Goal: Entertainment & Leisure: Consume media (video, audio)

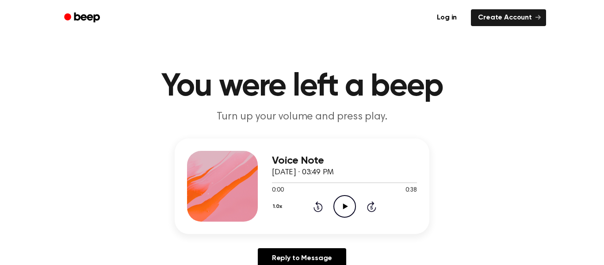
click at [346, 208] on icon "Play Audio" at bounding box center [345, 206] width 23 height 23
click at [348, 204] on icon "Play Audio" at bounding box center [345, 206] width 23 height 23
click at [348, 196] on icon "Play Audio" at bounding box center [345, 206] width 23 height 23
click at [349, 207] on icon "Play Audio" at bounding box center [345, 206] width 23 height 23
